Goal: Information Seeking & Learning: Find specific fact

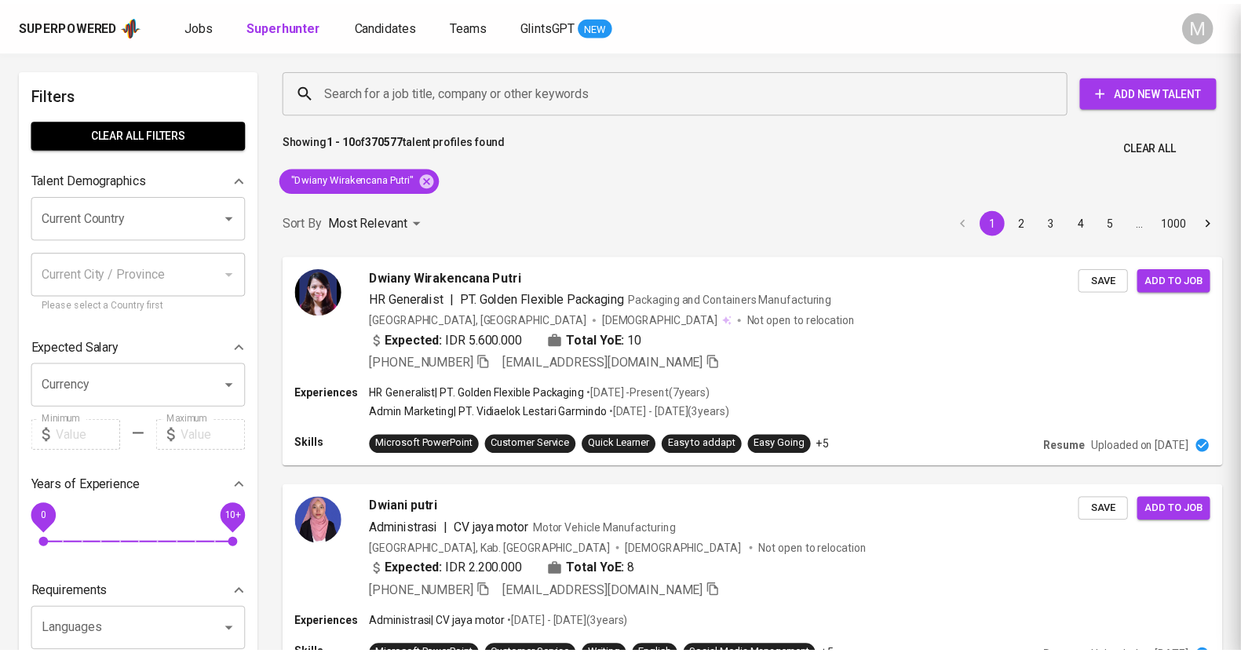
scroll to position [196, 0]
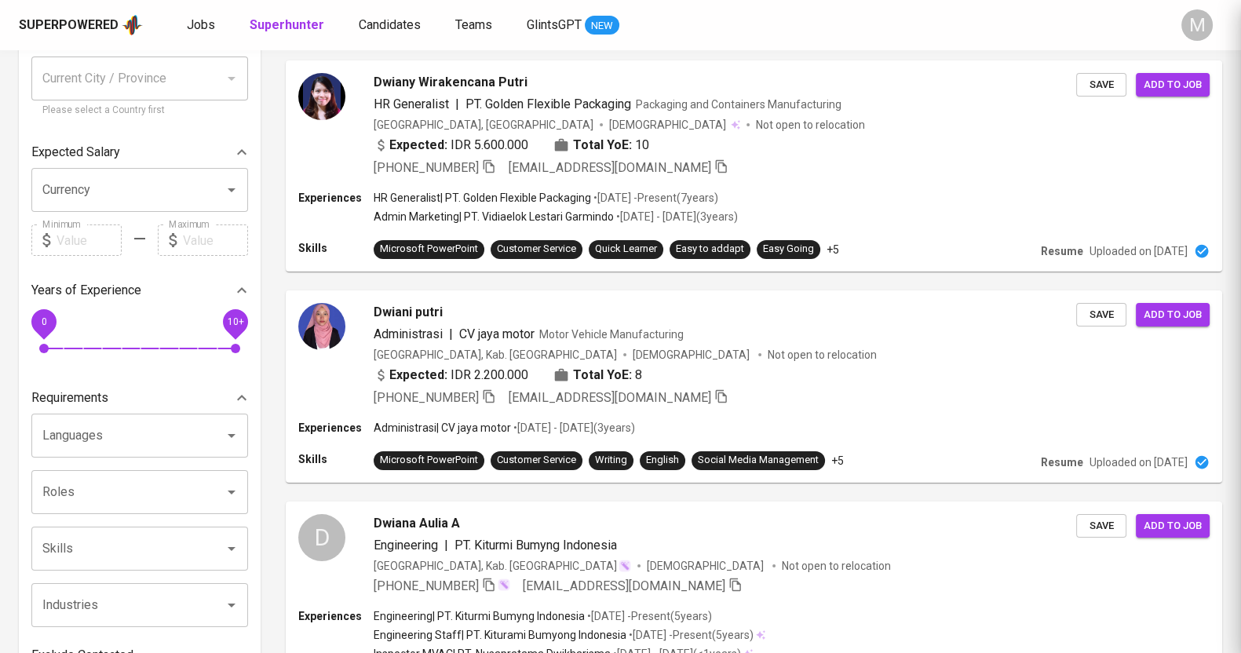
click at [1214, 20] on button "M" at bounding box center [1197, 25] width 50 height 50
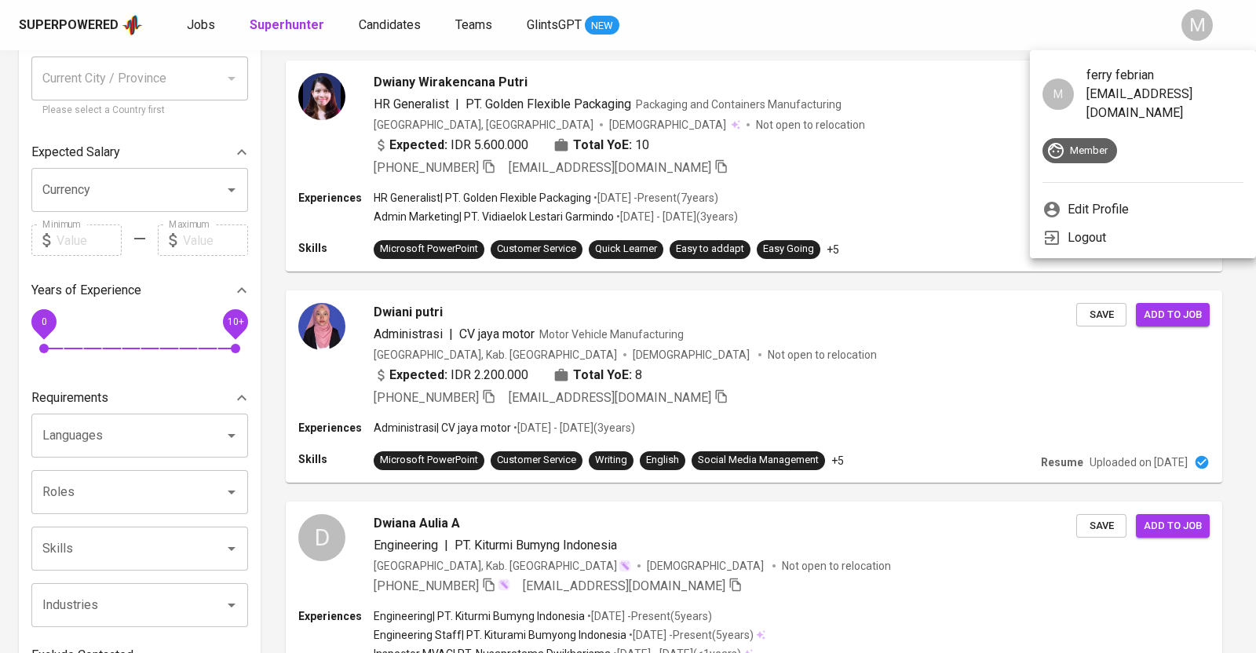
click at [784, 41] on div at bounding box center [628, 326] width 1256 height 653
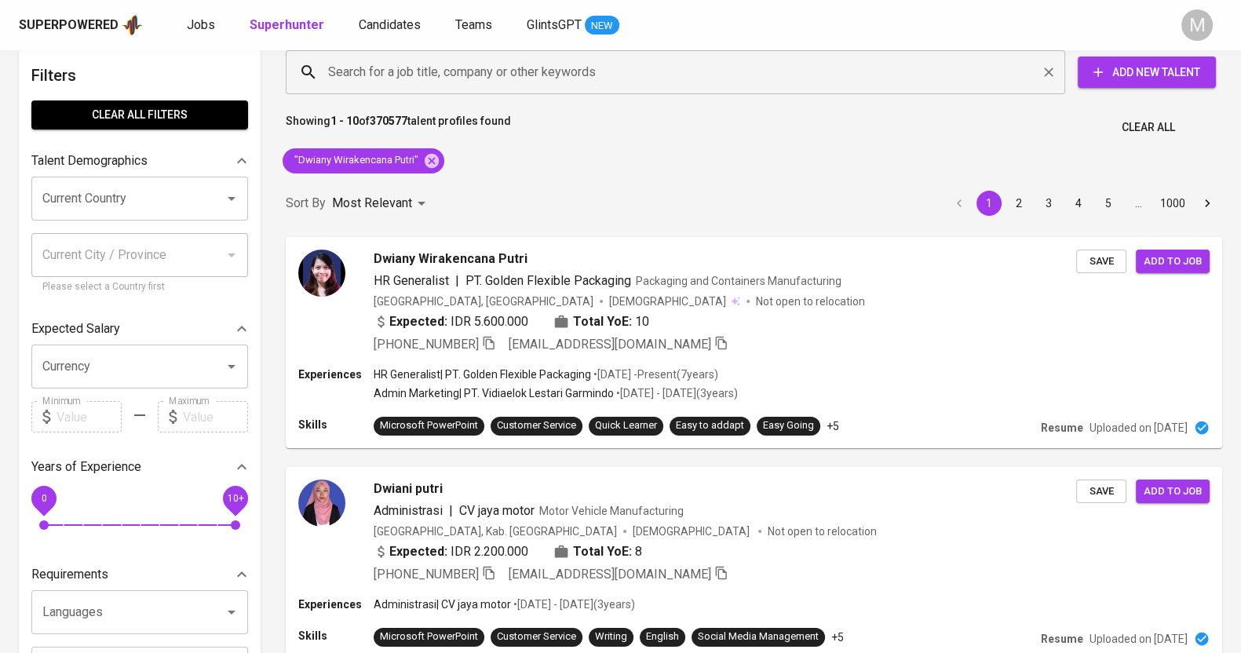
scroll to position [0, 0]
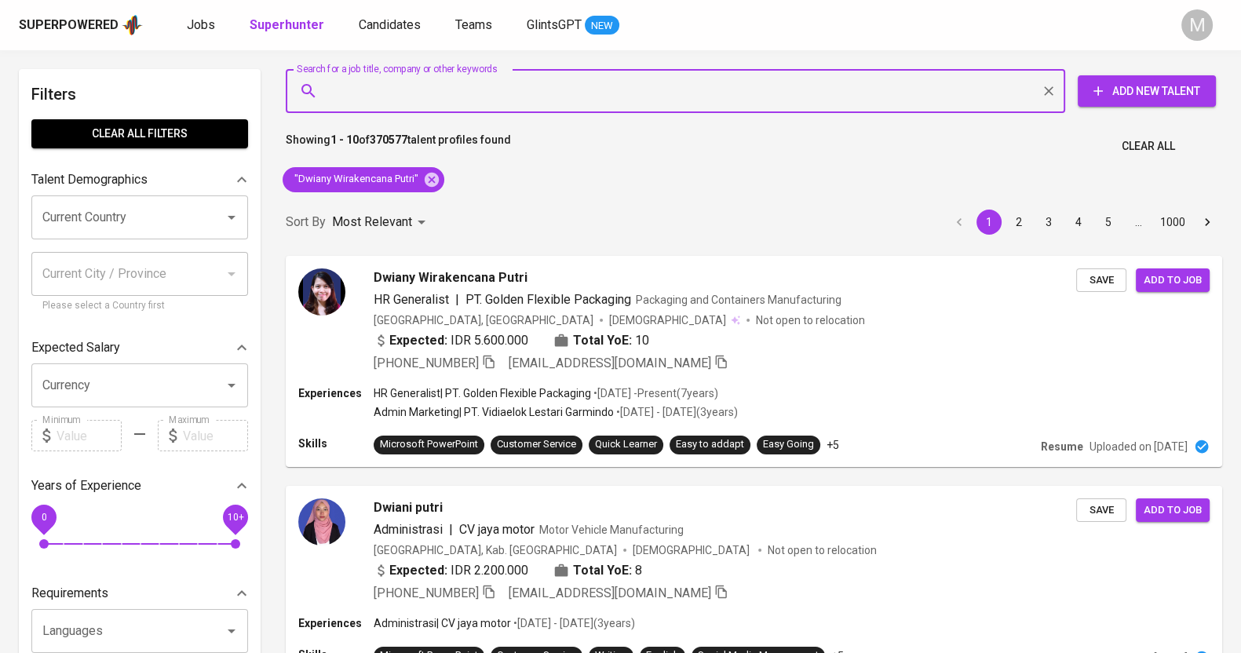
click at [536, 85] on input "Search for a job title, company or other keywords" at bounding box center [679, 91] width 711 height 30
click at [433, 186] on icon at bounding box center [432, 179] width 14 height 14
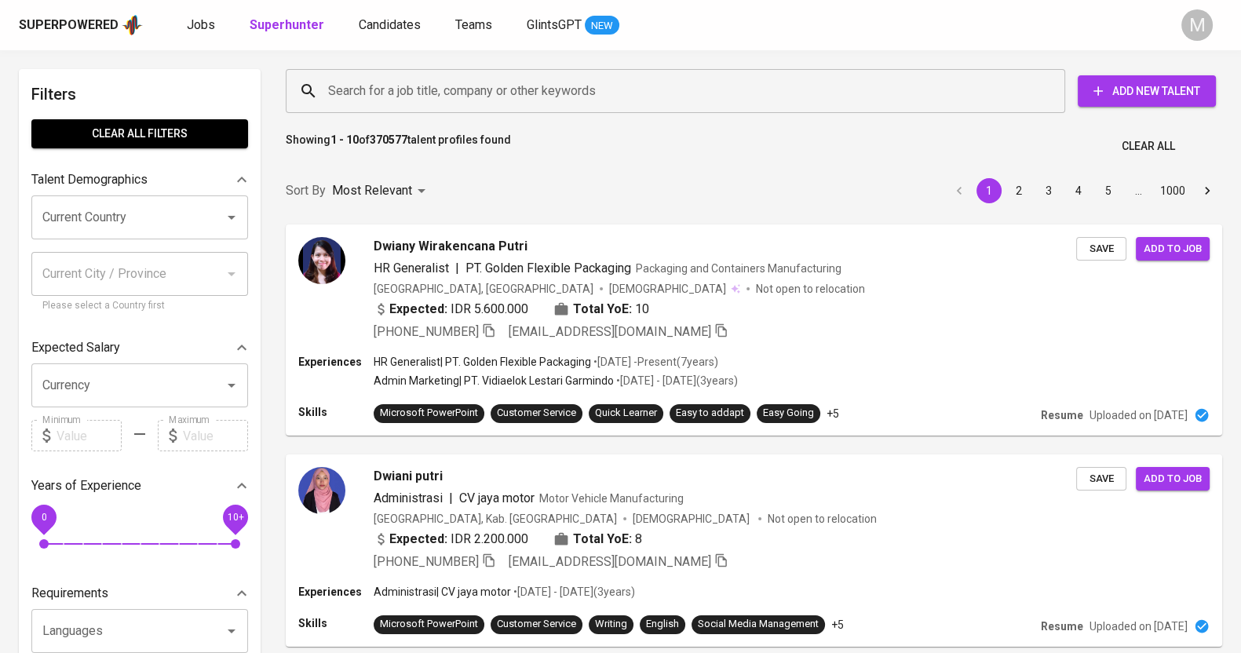
click at [627, 87] on input "Search for a job title, company or other keywords" at bounding box center [679, 91] width 711 height 30
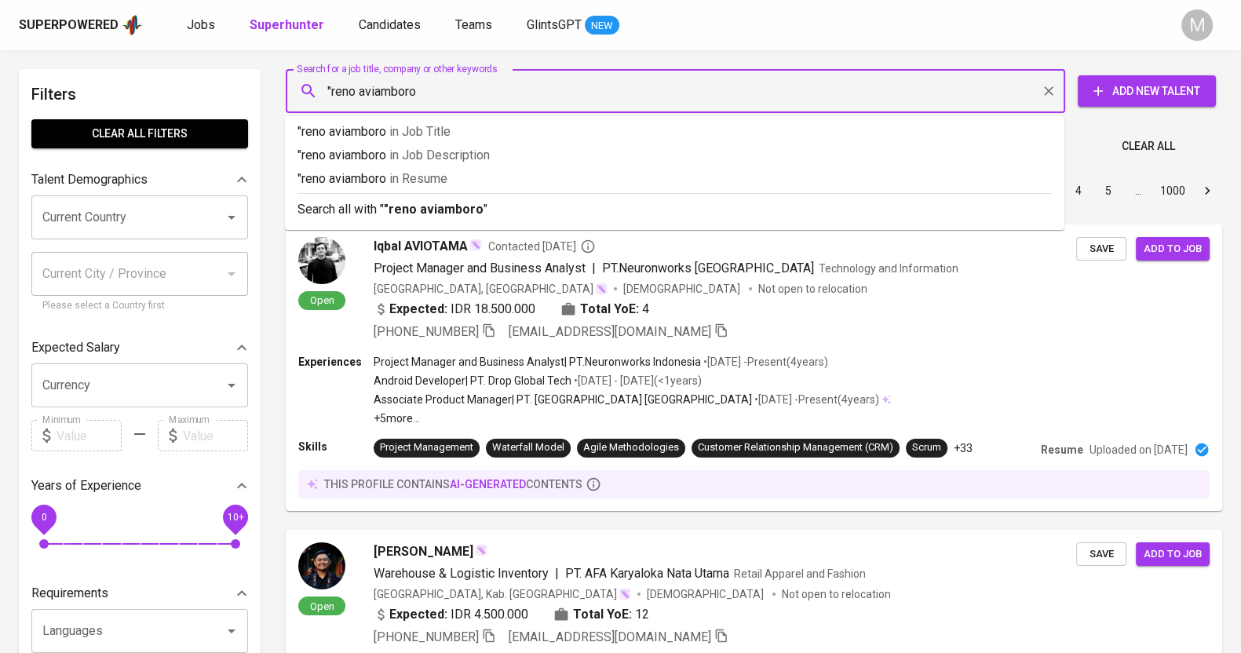
type input ""reno aviamboro""
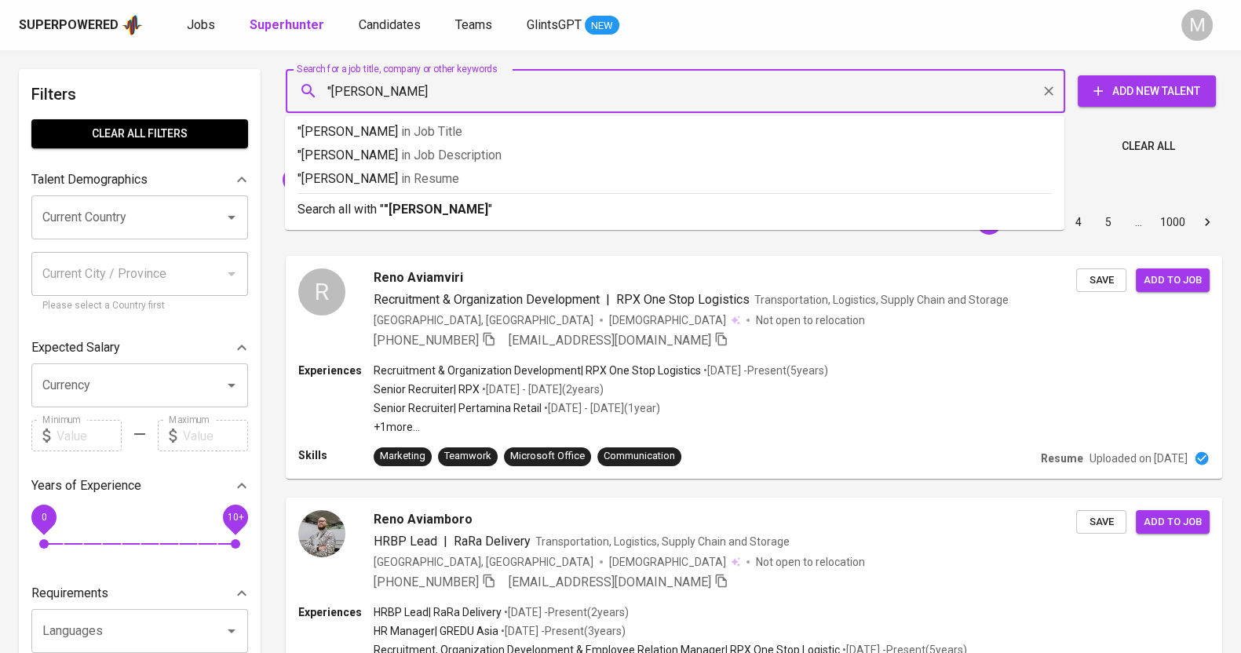
type input ""[PERSON_NAME]""
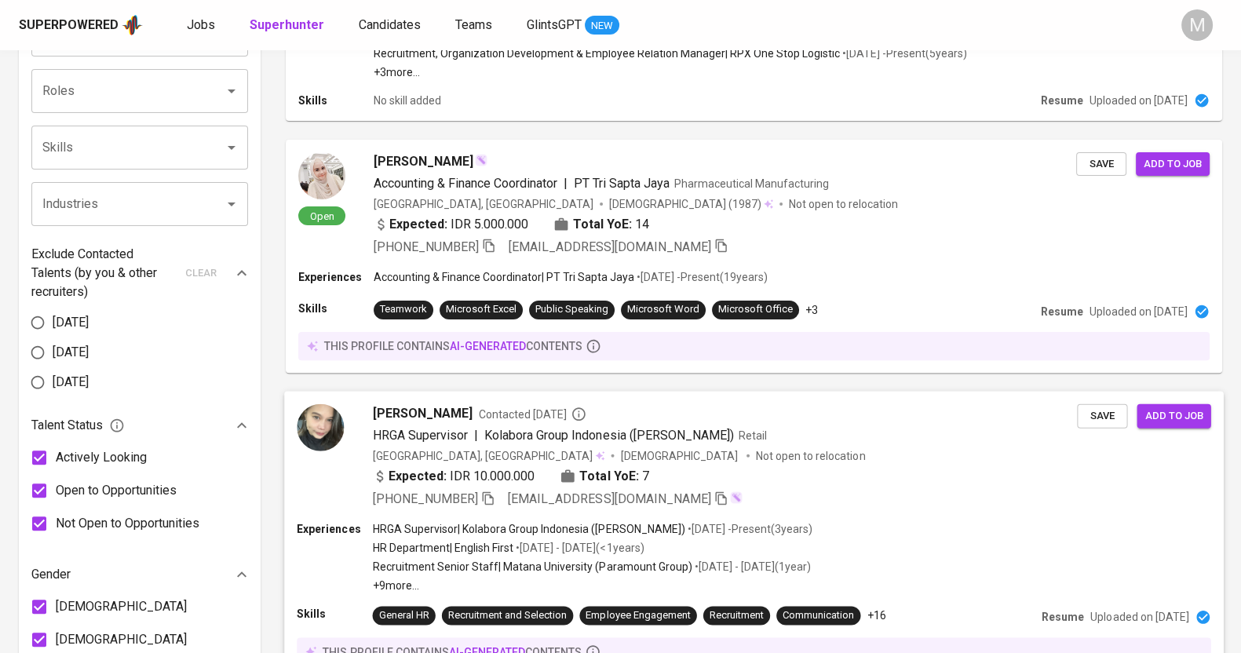
scroll to position [784, 0]
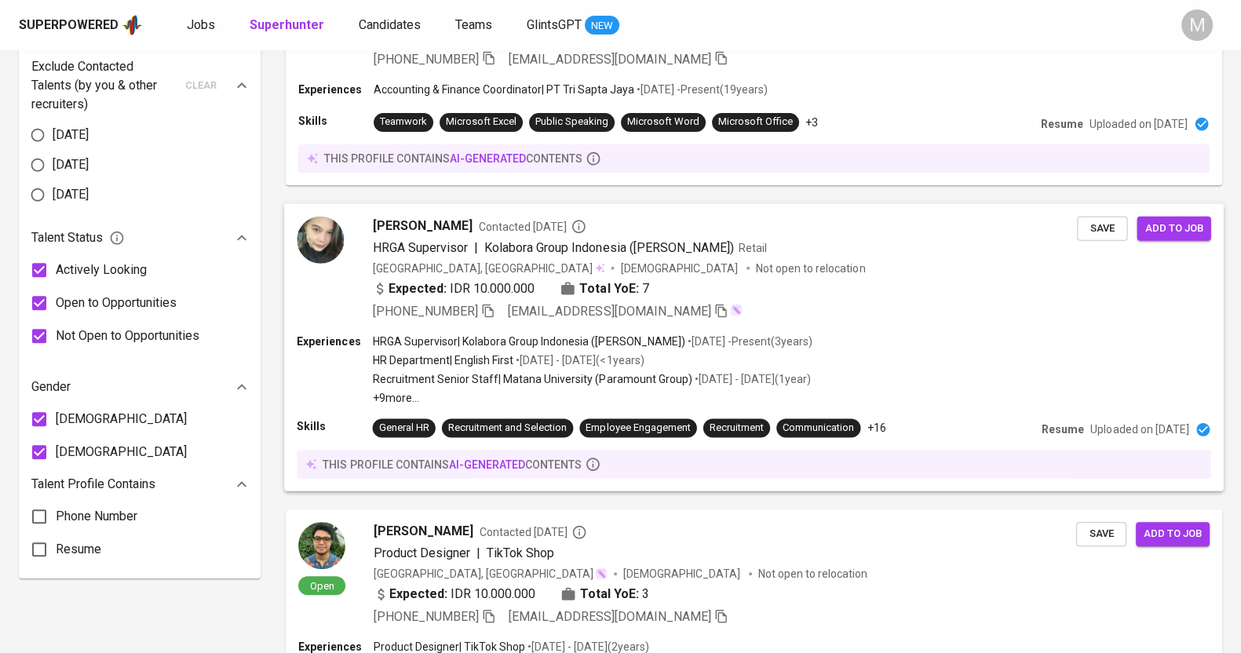
click at [811, 286] on div "Expected: IDR 10.000.000 Total YoE: 7" at bounding box center [725, 290] width 705 height 23
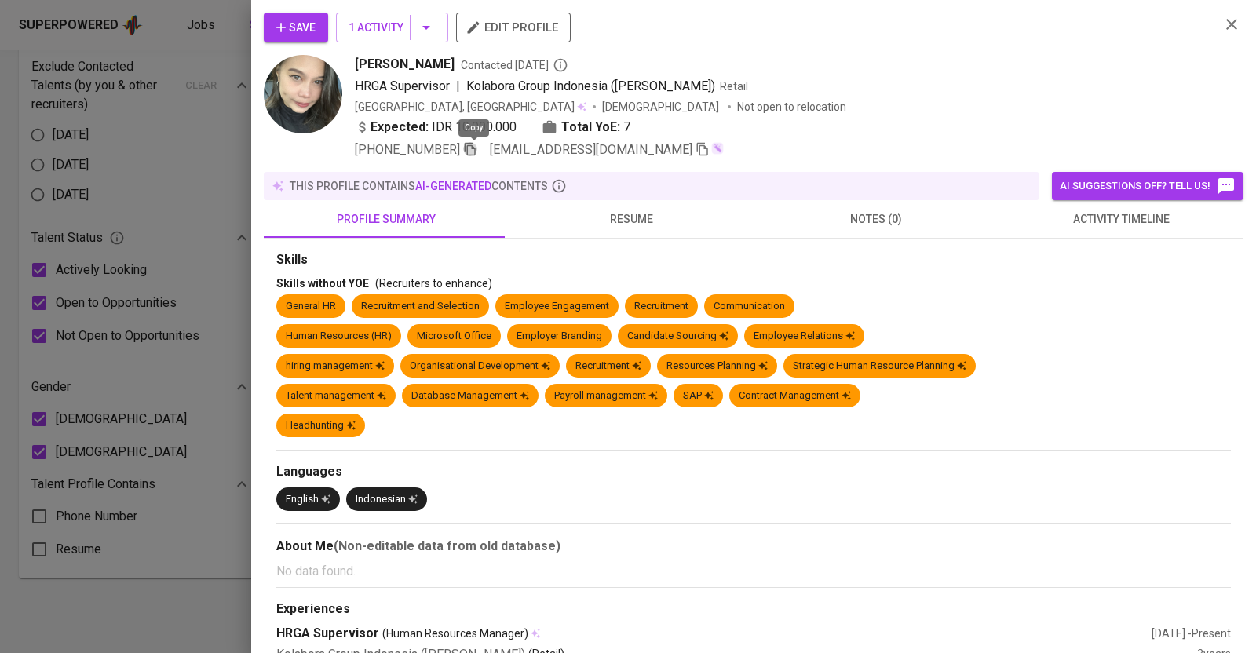
click at [472, 154] on icon "button" at bounding box center [470, 149] width 14 height 14
click at [174, 127] on div at bounding box center [628, 326] width 1256 height 653
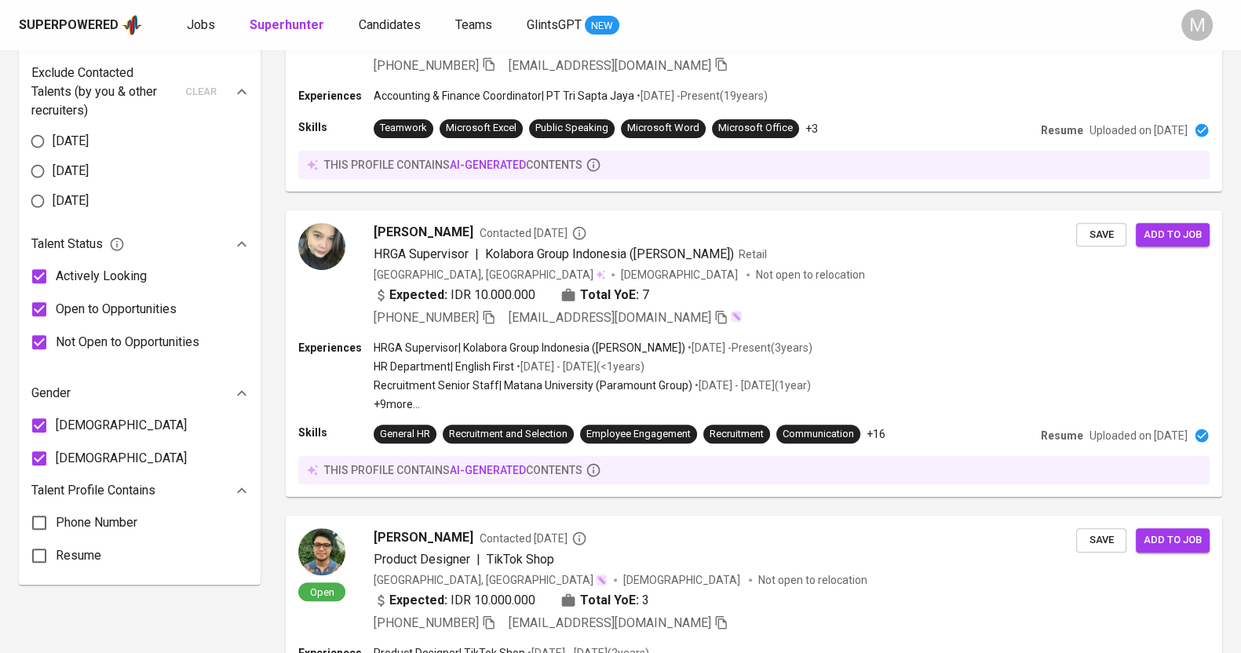
scroll to position [0, 0]
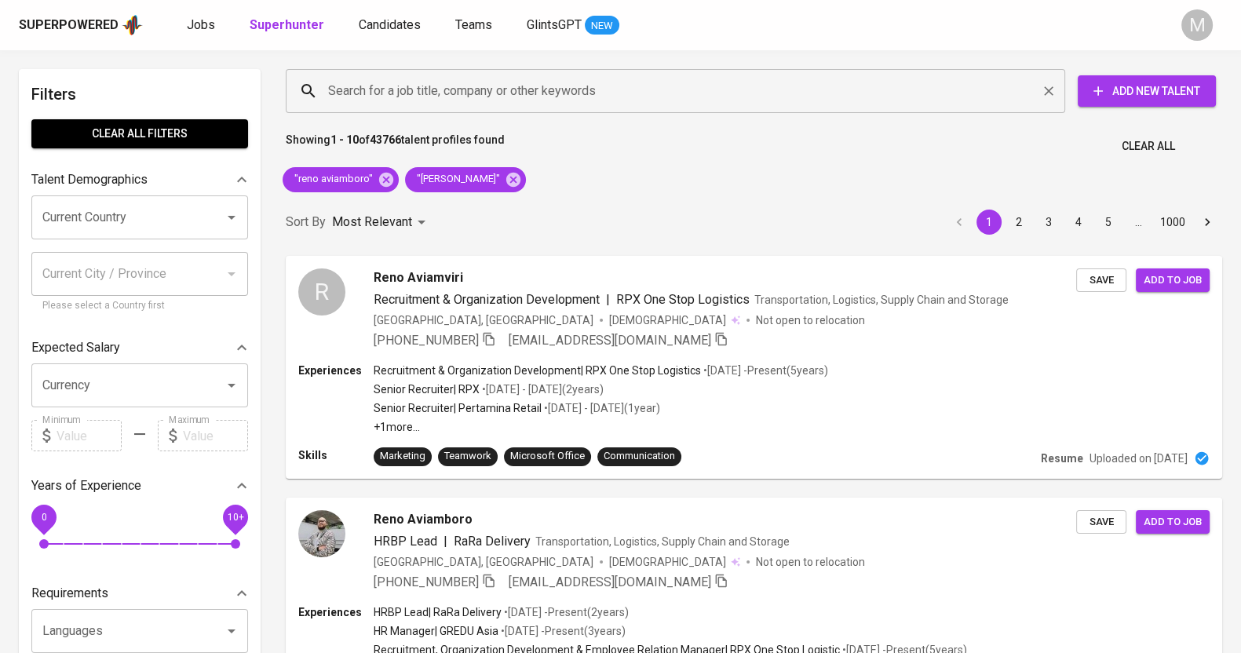
click at [468, 93] on input "Search for a job title, company or other keywords" at bounding box center [679, 91] width 711 height 30
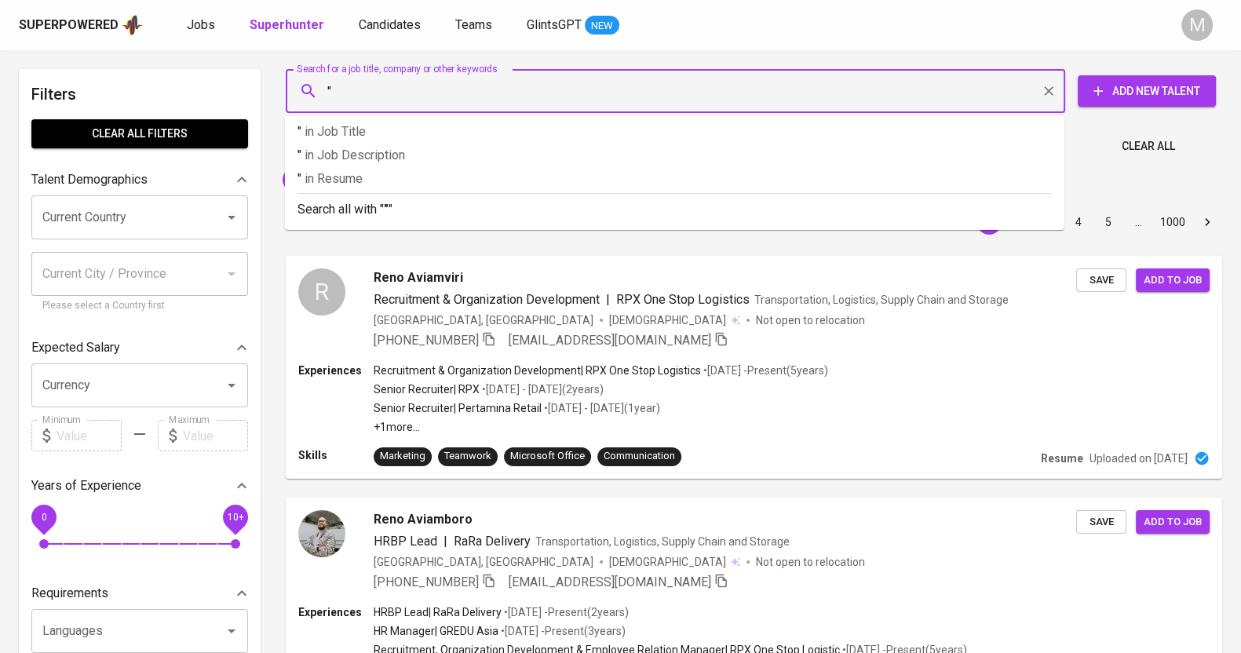
paste input "[PERSON_NAME]"
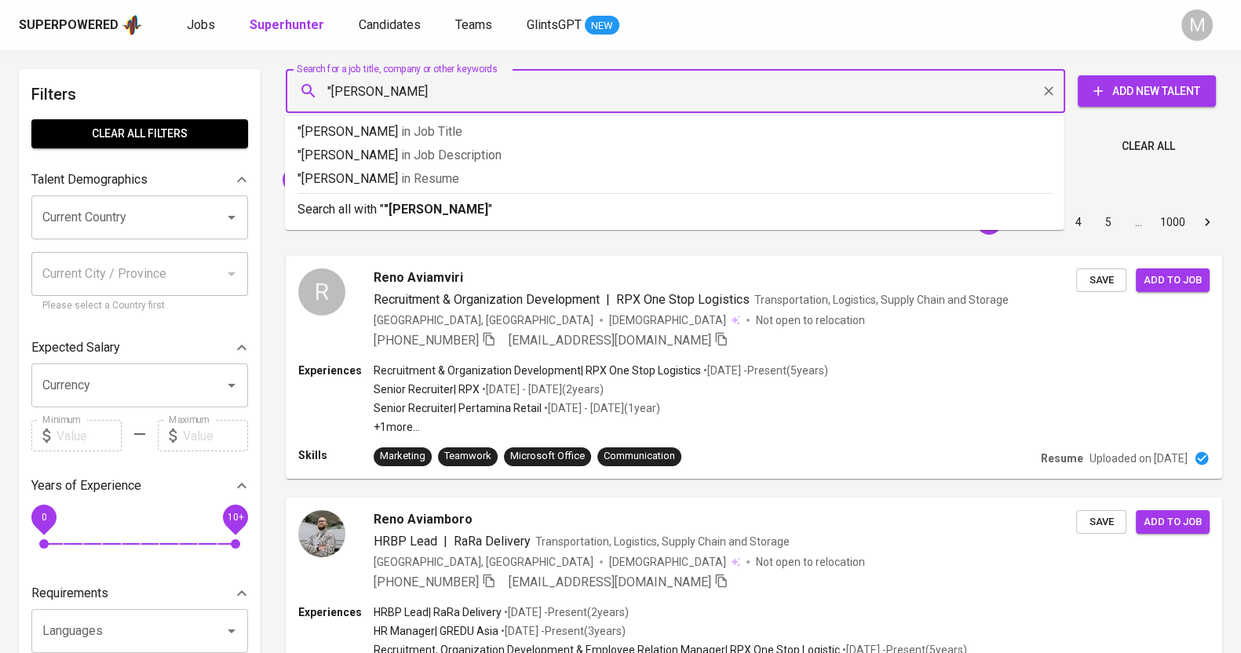
type input ""[PERSON_NAME]""
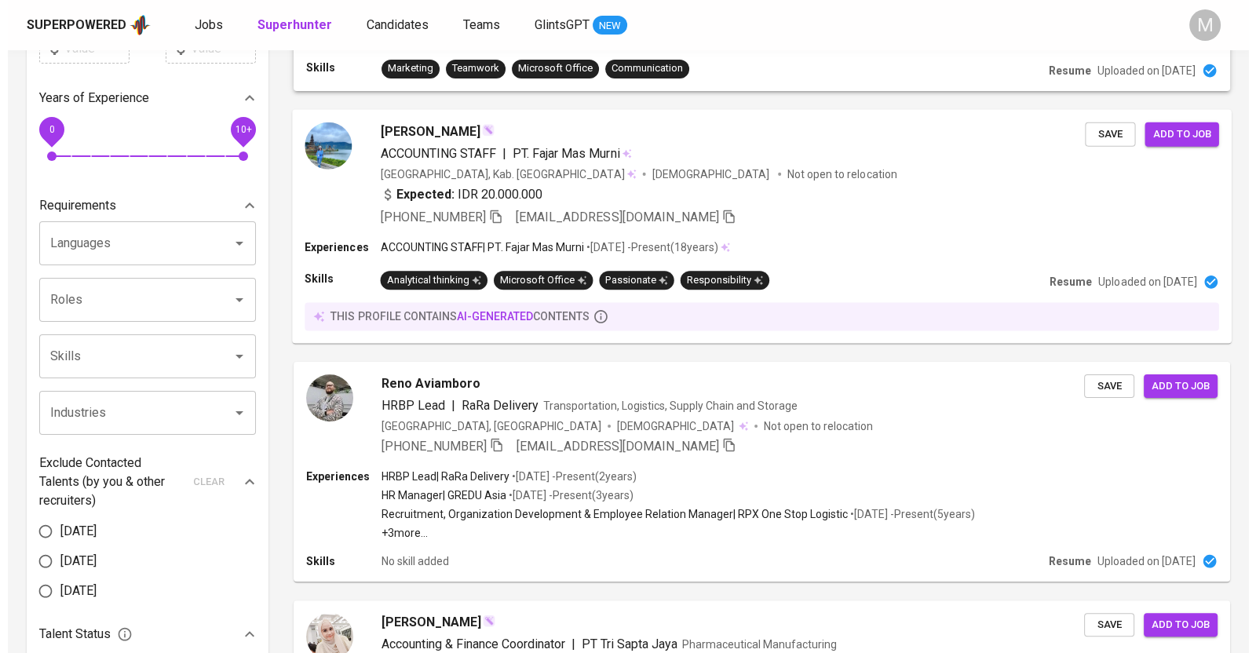
scroll to position [392, 0]
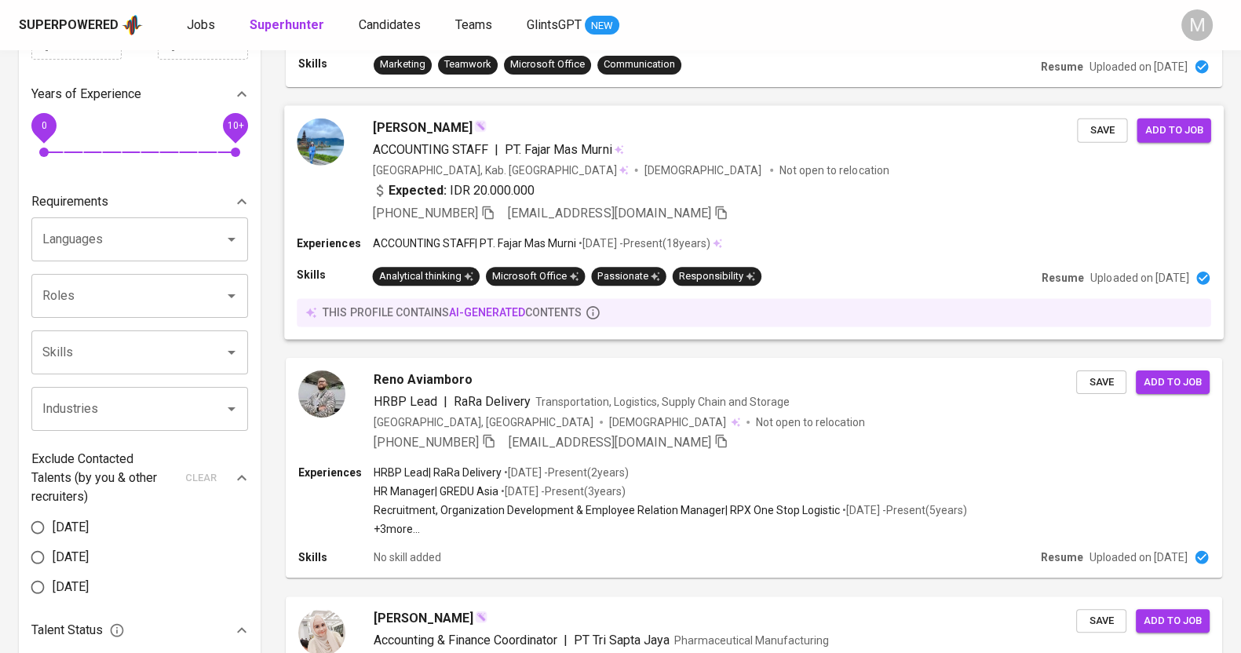
click at [796, 214] on div "[PHONE_NUMBER] [EMAIL_ADDRESS][DOMAIN_NAME]" at bounding box center [725, 213] width 705 height 19
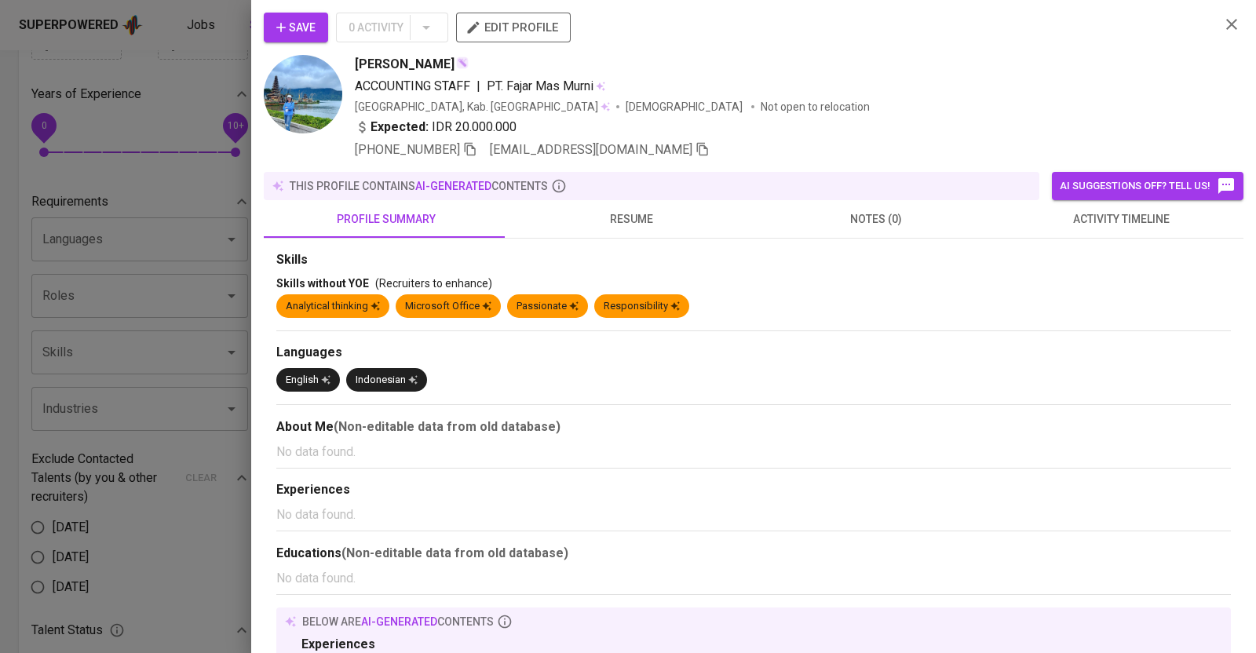
scroll to position [132, 0]
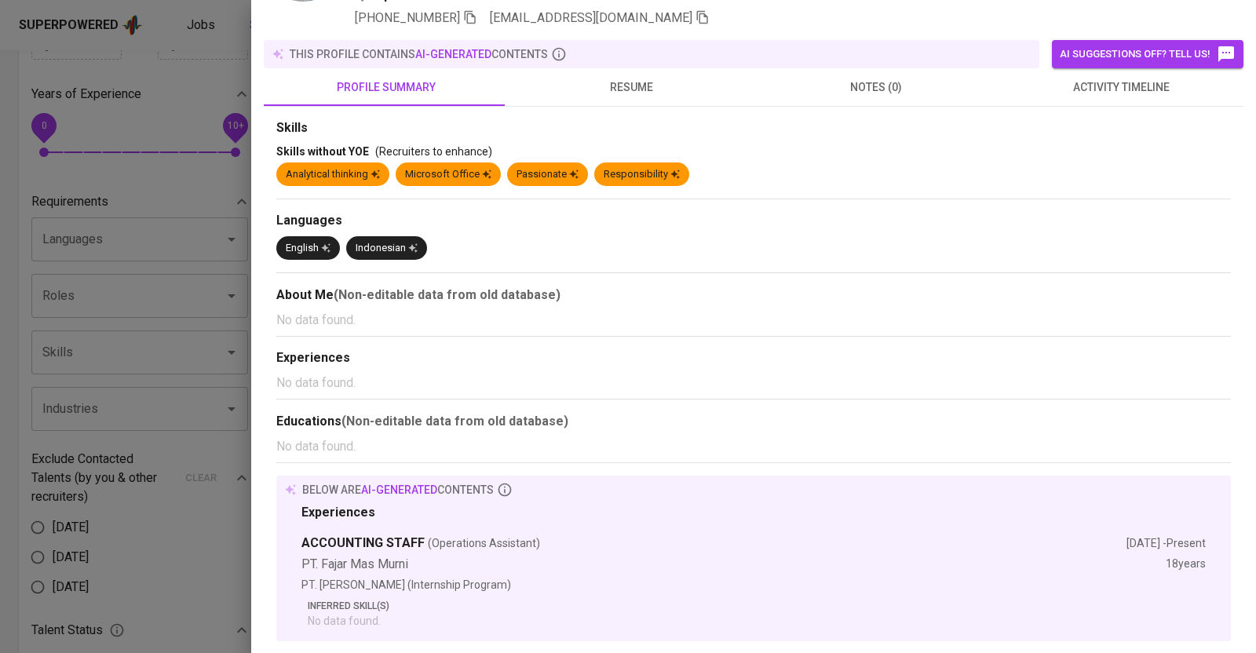
click at [620, 78] on span "resume" at bounding box center [631, 88] width 226 height 20
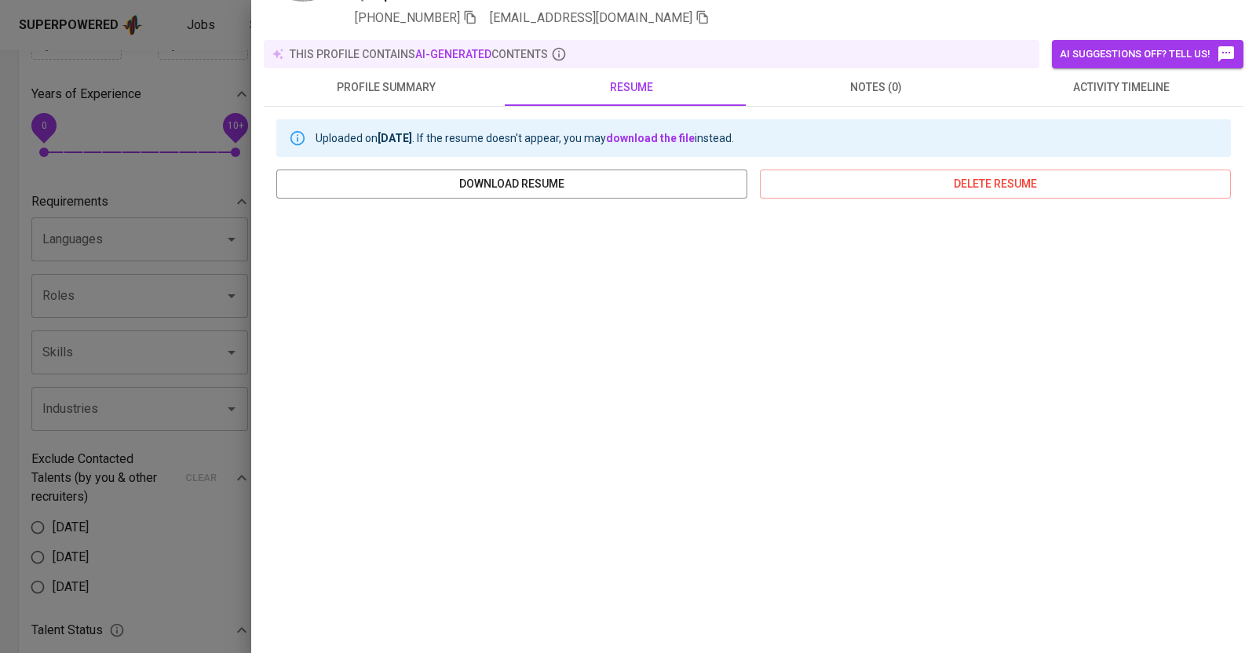
scroll to position [0, 0]
